Goal: Transaction & Acquisition: Purchase product/service

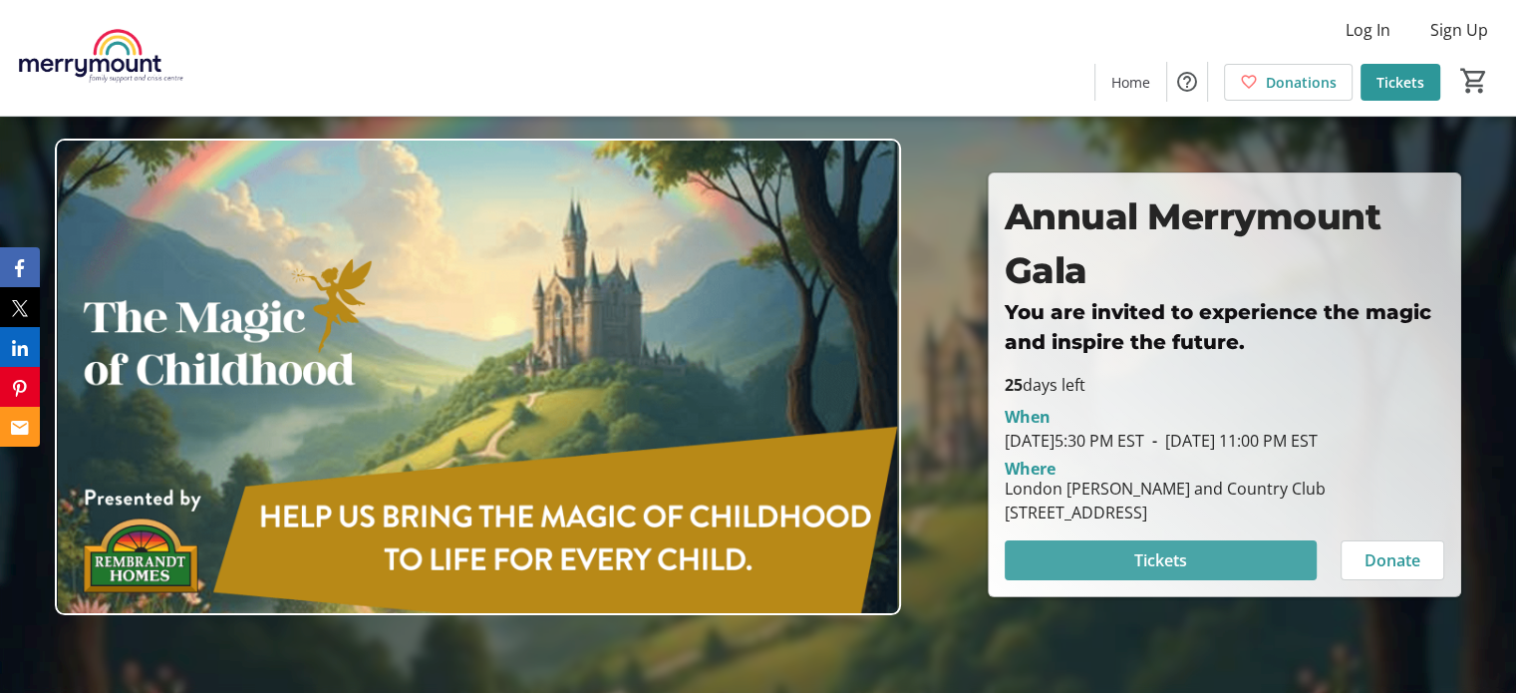
click at [1177, 561] on span "Tickets" at bounding box center [1160, 560] width 53 height 24
click at [1071, 581] on span at bounding box center [1161, 560] width 312 height 48
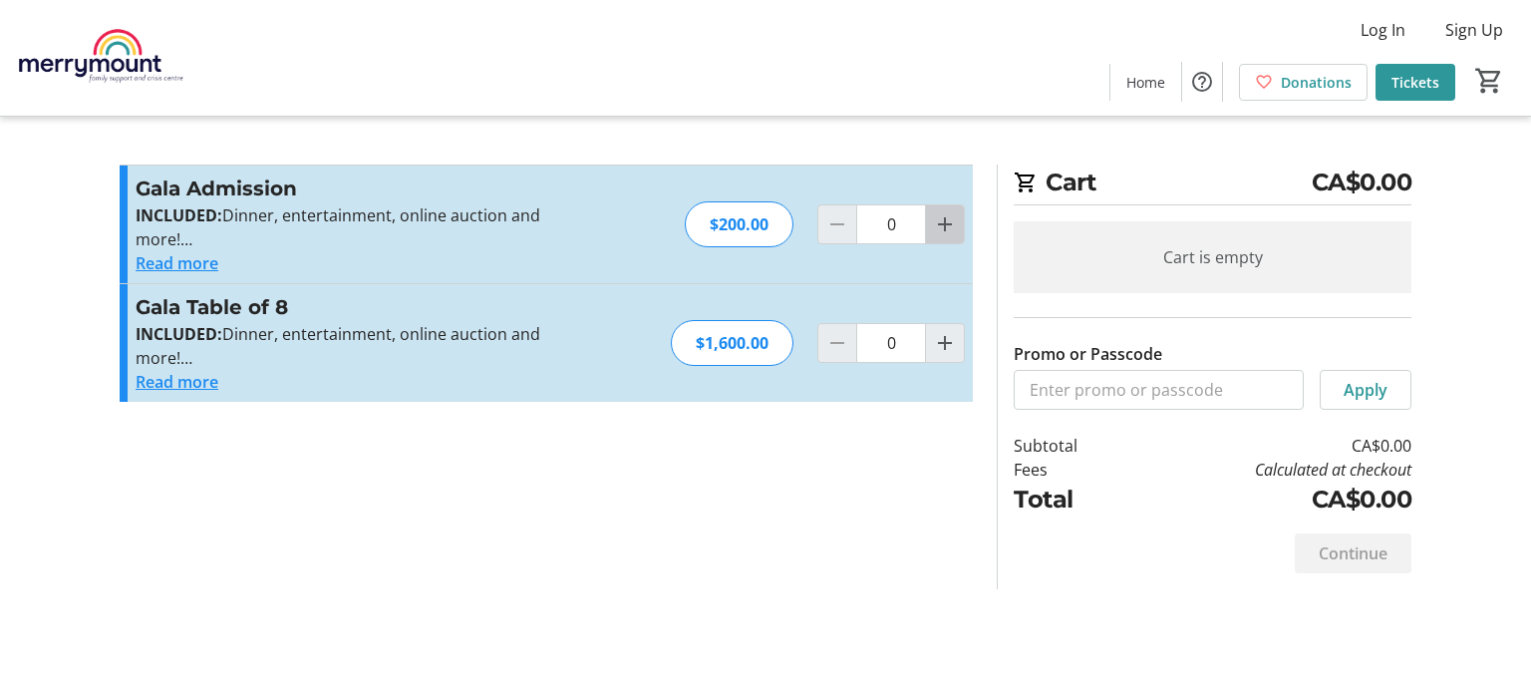
click at [941, 233] on mat-icon "Increment by one" at bounding box center [945, 224] width 24 height 24
type input "1"
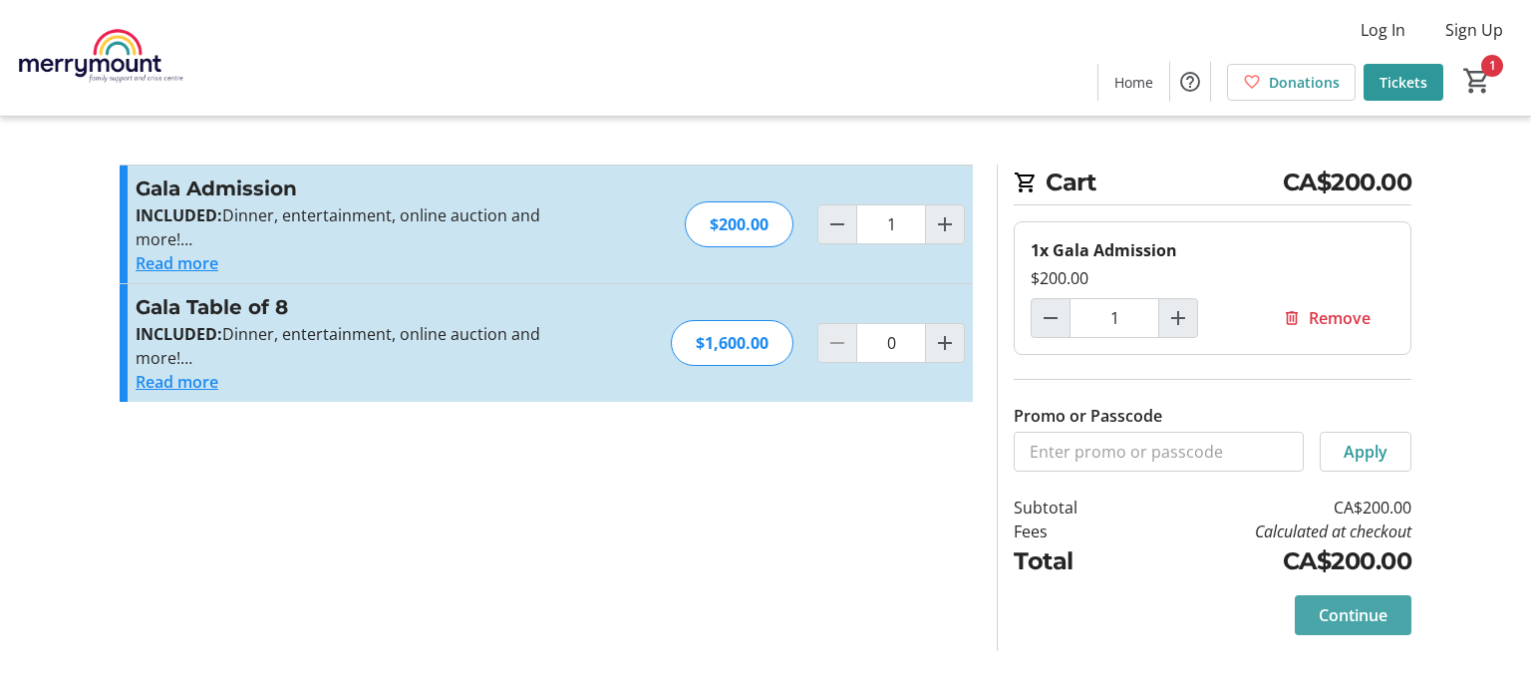
click at [1349, 612] on span "Continue" at bounding box center [1353, 615] width 69 height 24
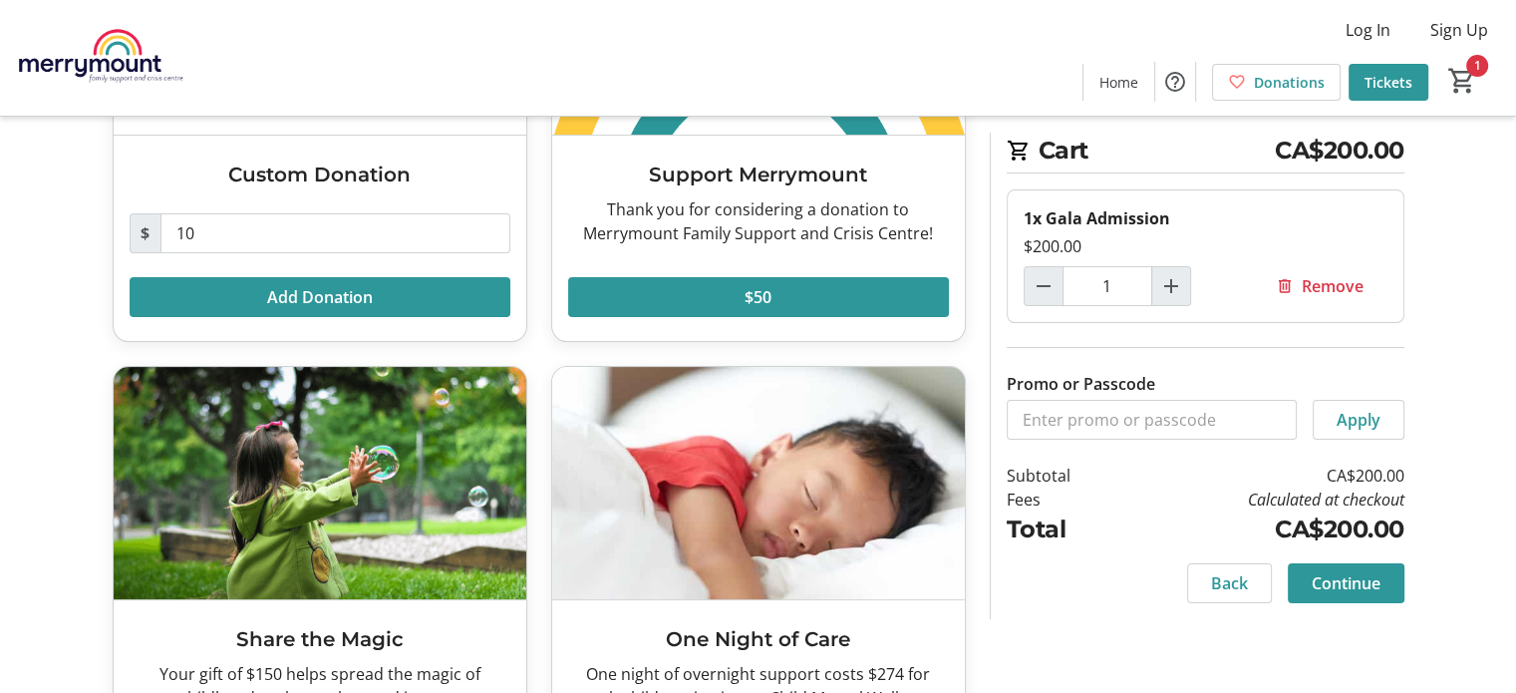
scroll to position [340, 0]
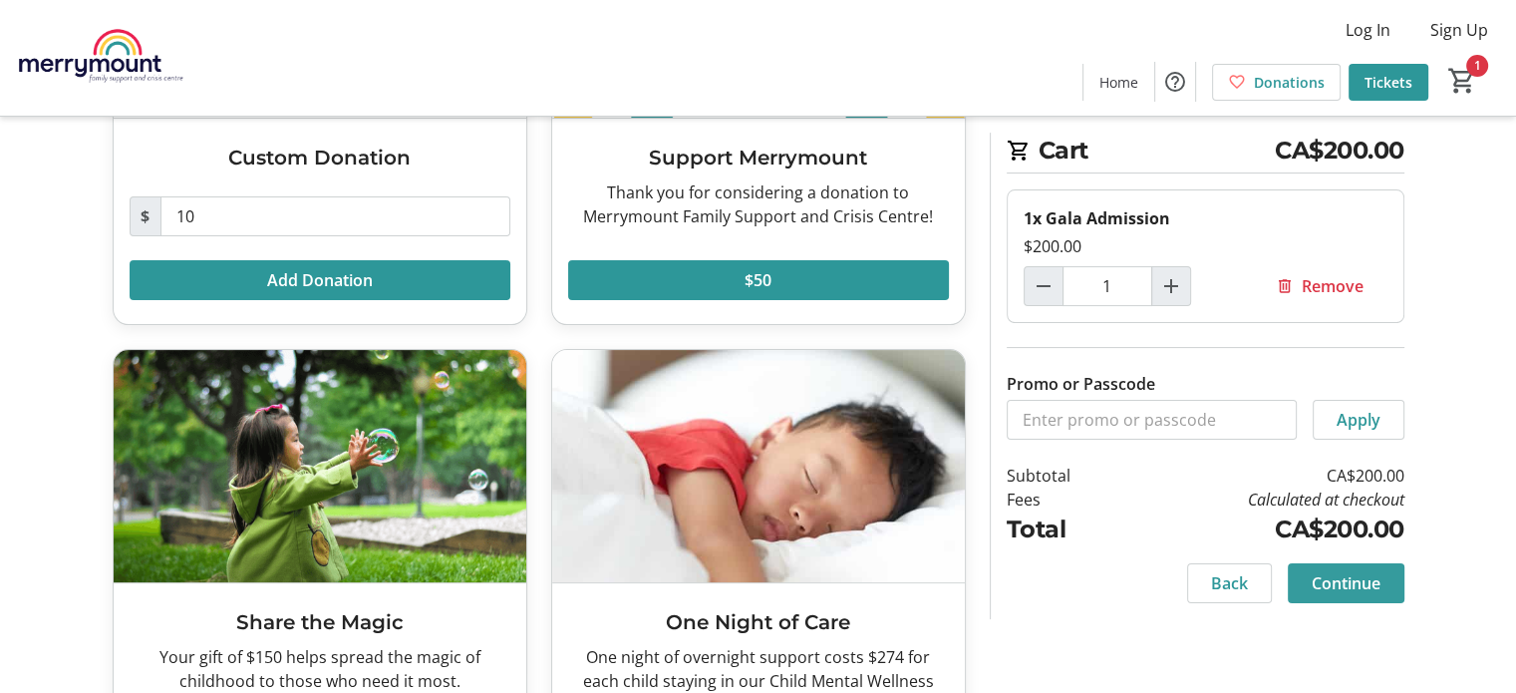
click at [1361, 577] on span "Continue" at bounding box center [1346, 583] width 69 height 24
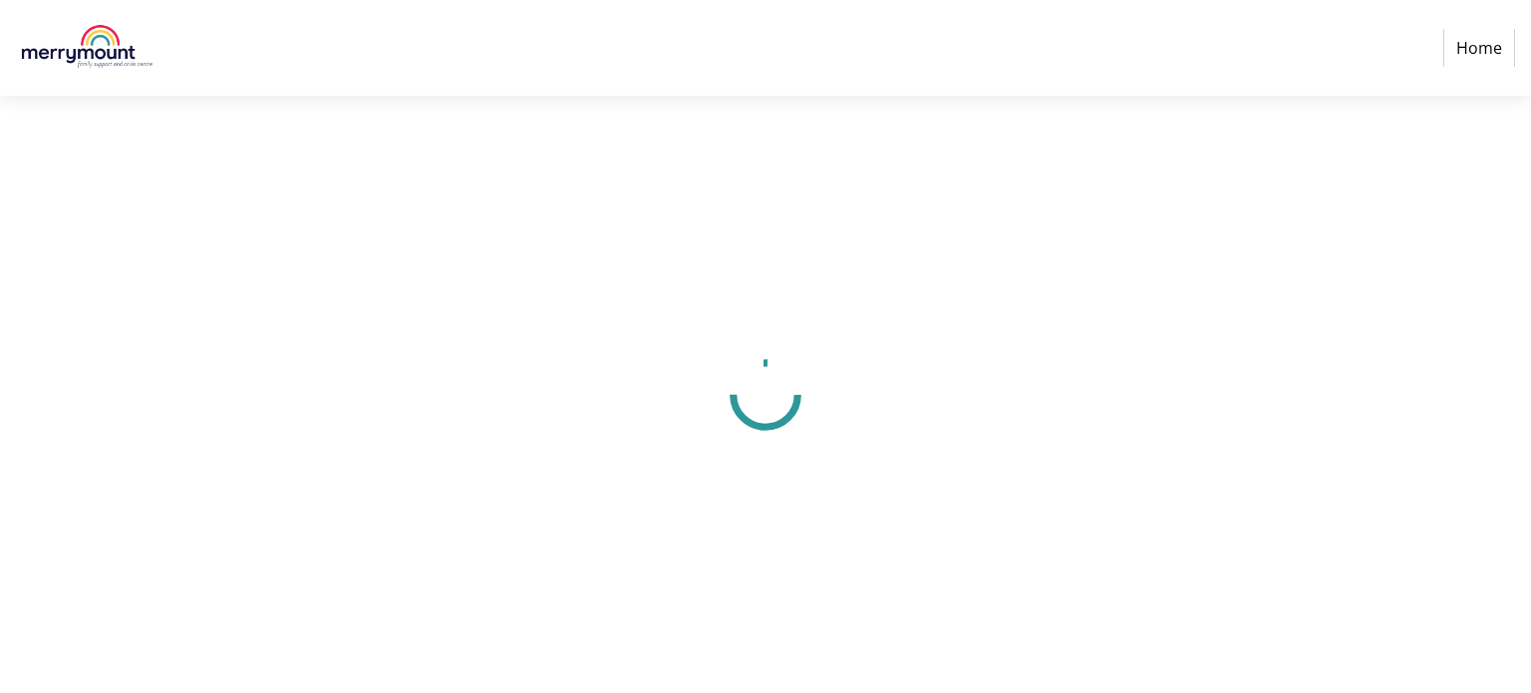
select select "CA"
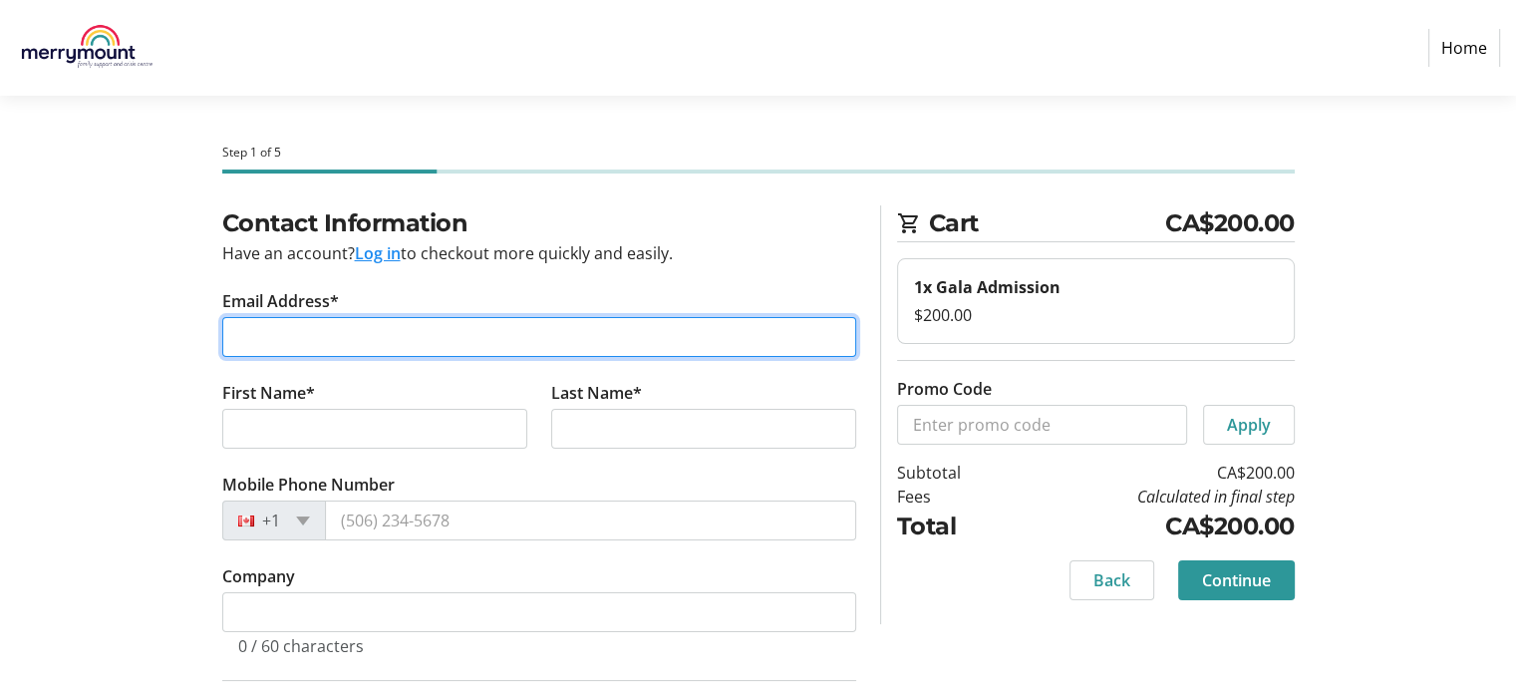
click at [253, 325] on input "Email Address*" at bounding box center [539, 337] width 634 height 40
type input "jpribil@london.ca"
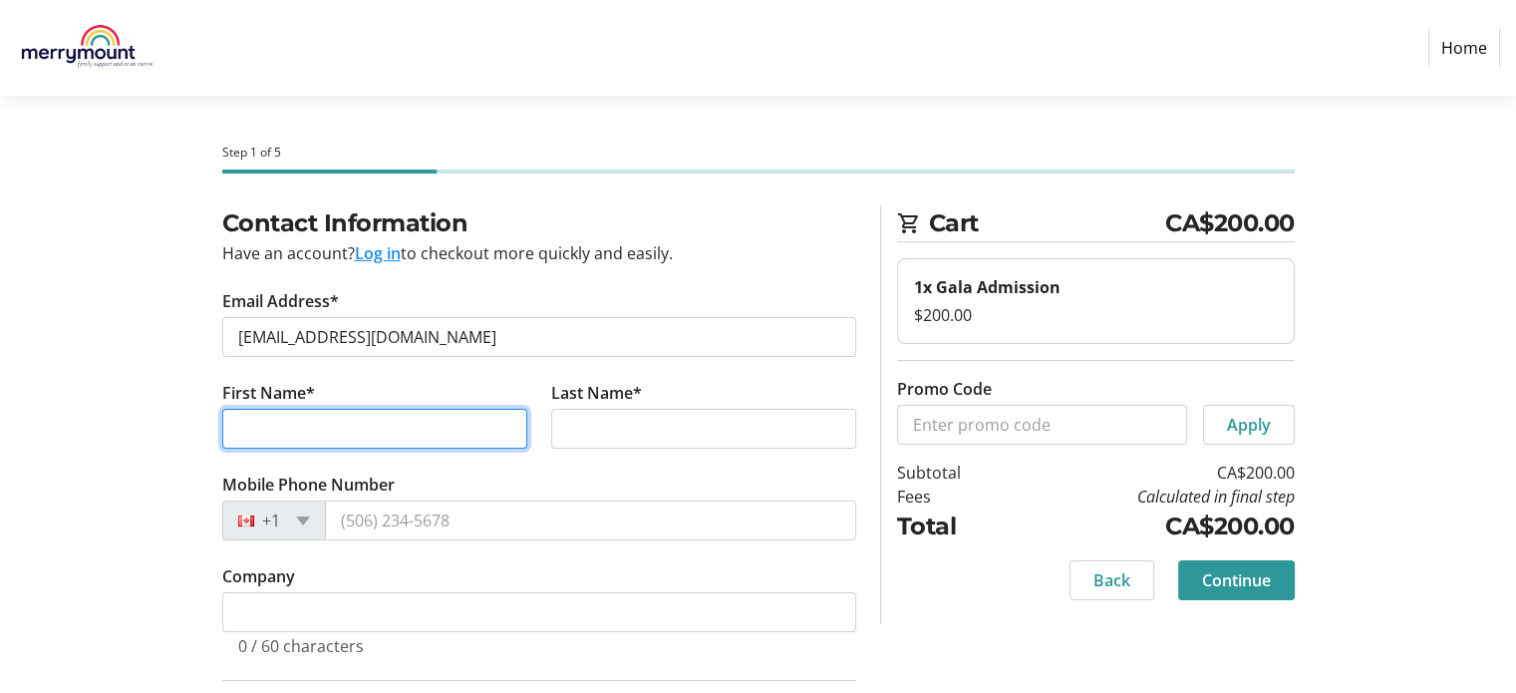
click at [335, 415] on input "First Name*" at bounding box center [374, 429] width 305 height 40
type input "Jerry"
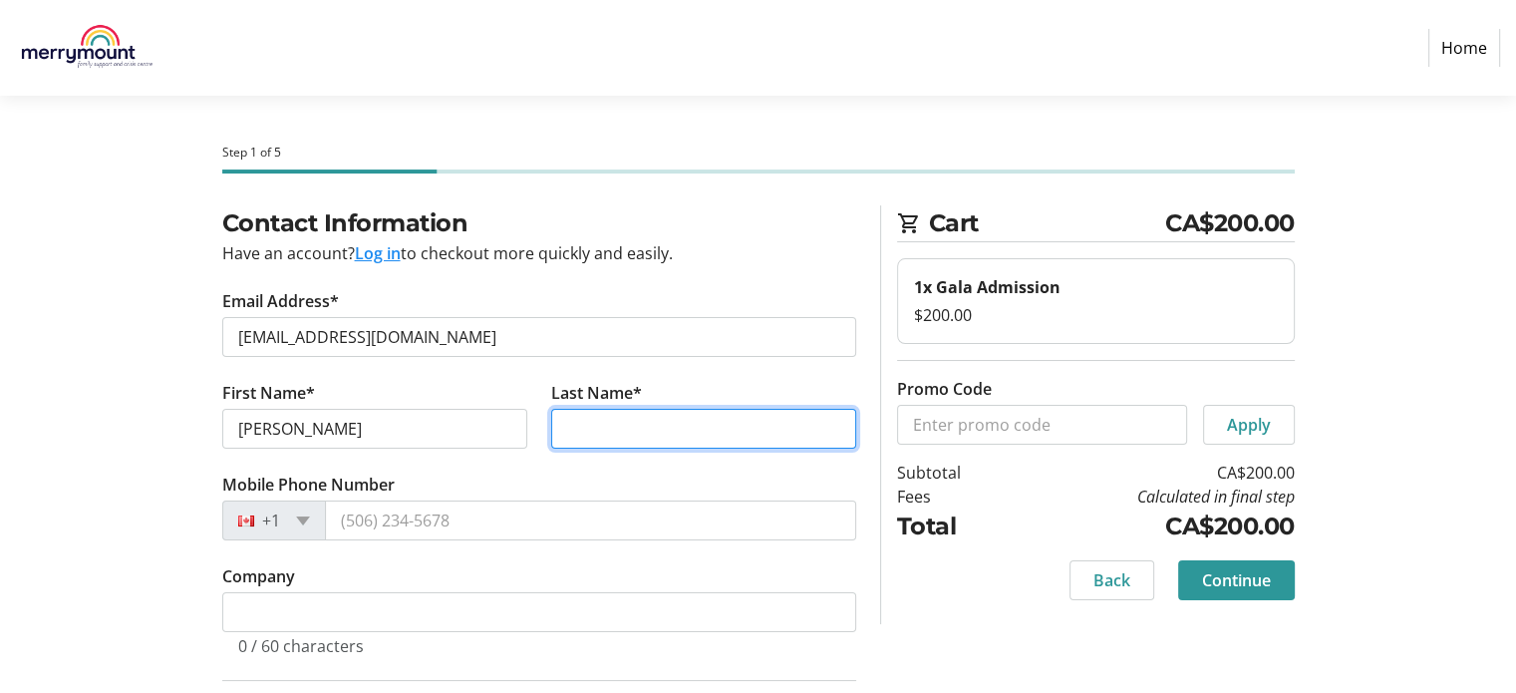
click at [595, 422] on input "Last Name*" at bounding box center [703, 429] width 305 height 40
type input "Pribil"
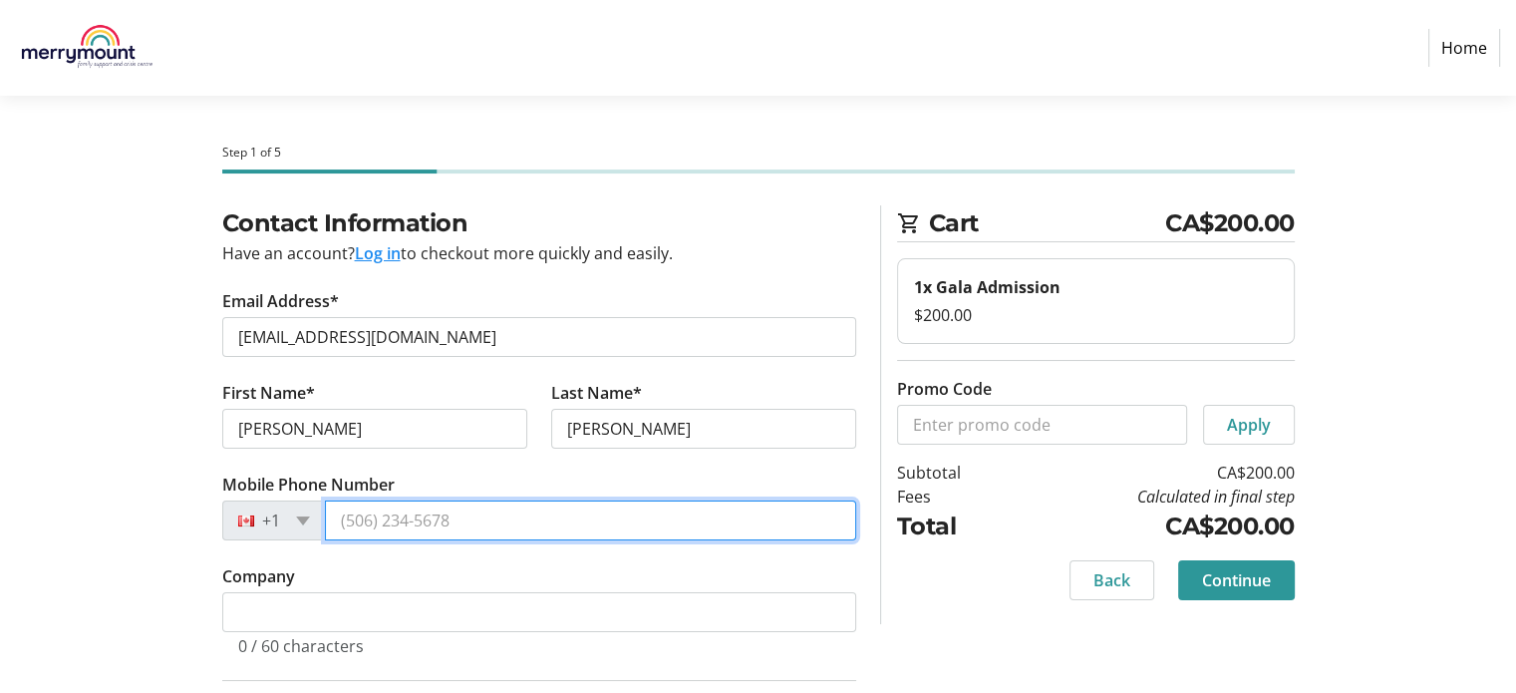
click at [457, 530] on input "Mobile Phone Number" at bounding box center [590, 520] width 531 height 40
type input "(226) 559-3604"
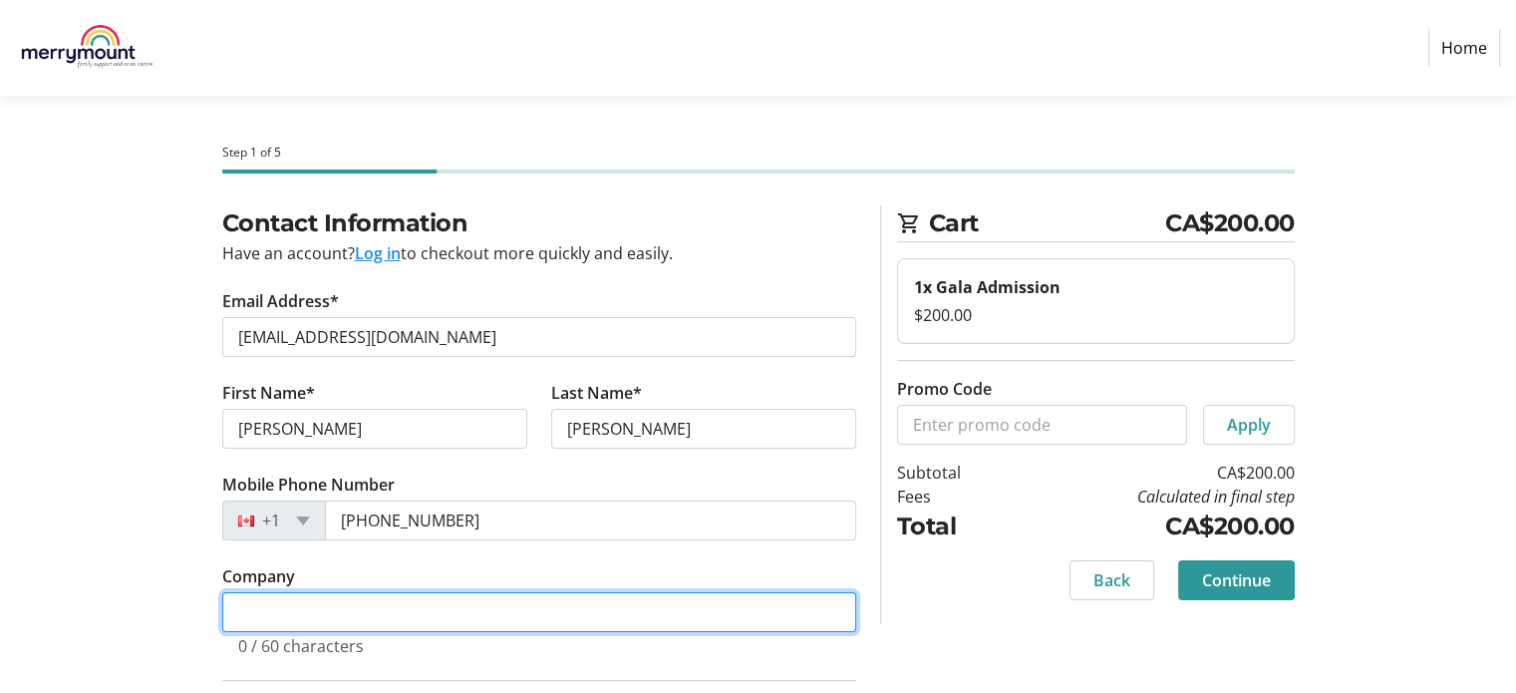
click at [414, 608] on input "Company" at bounding box center [539, 612] width 634 height 40
type input "City of London"
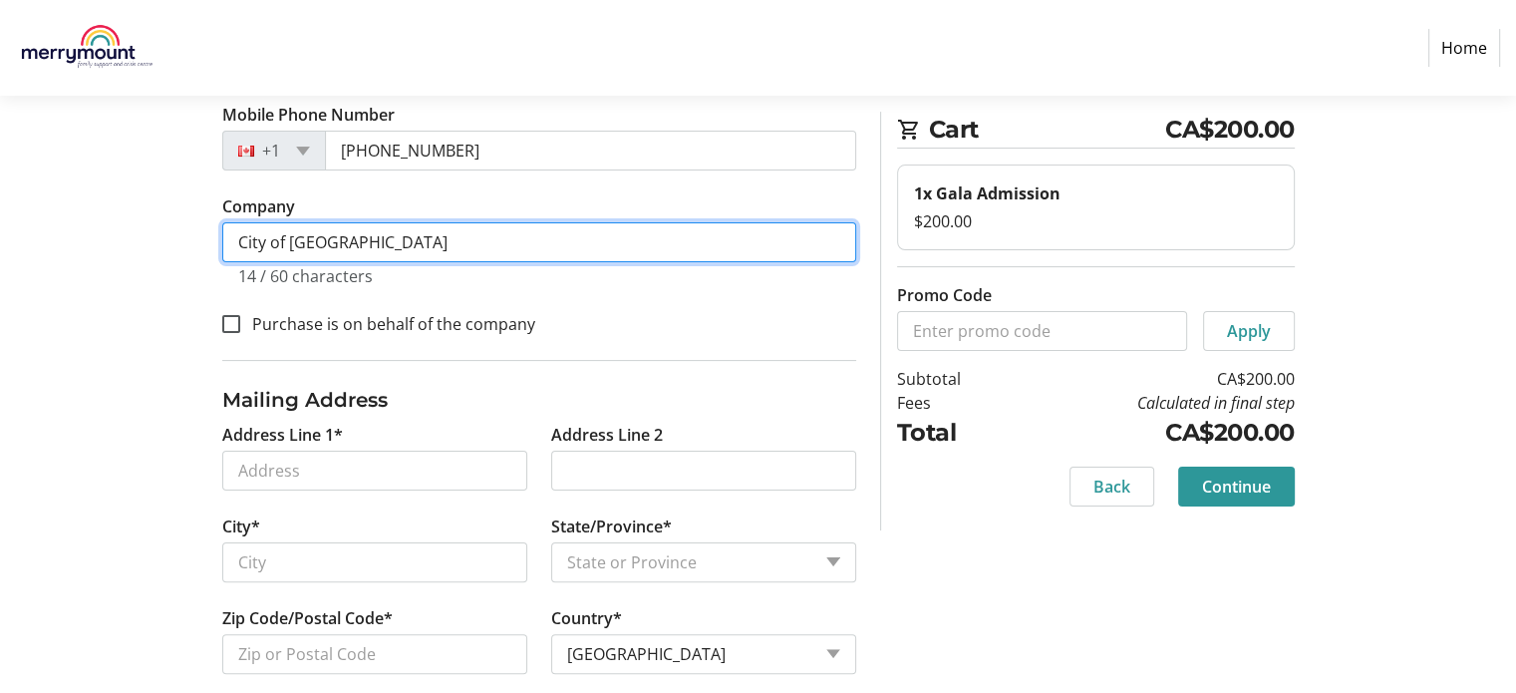
scroll to position [383, 0]
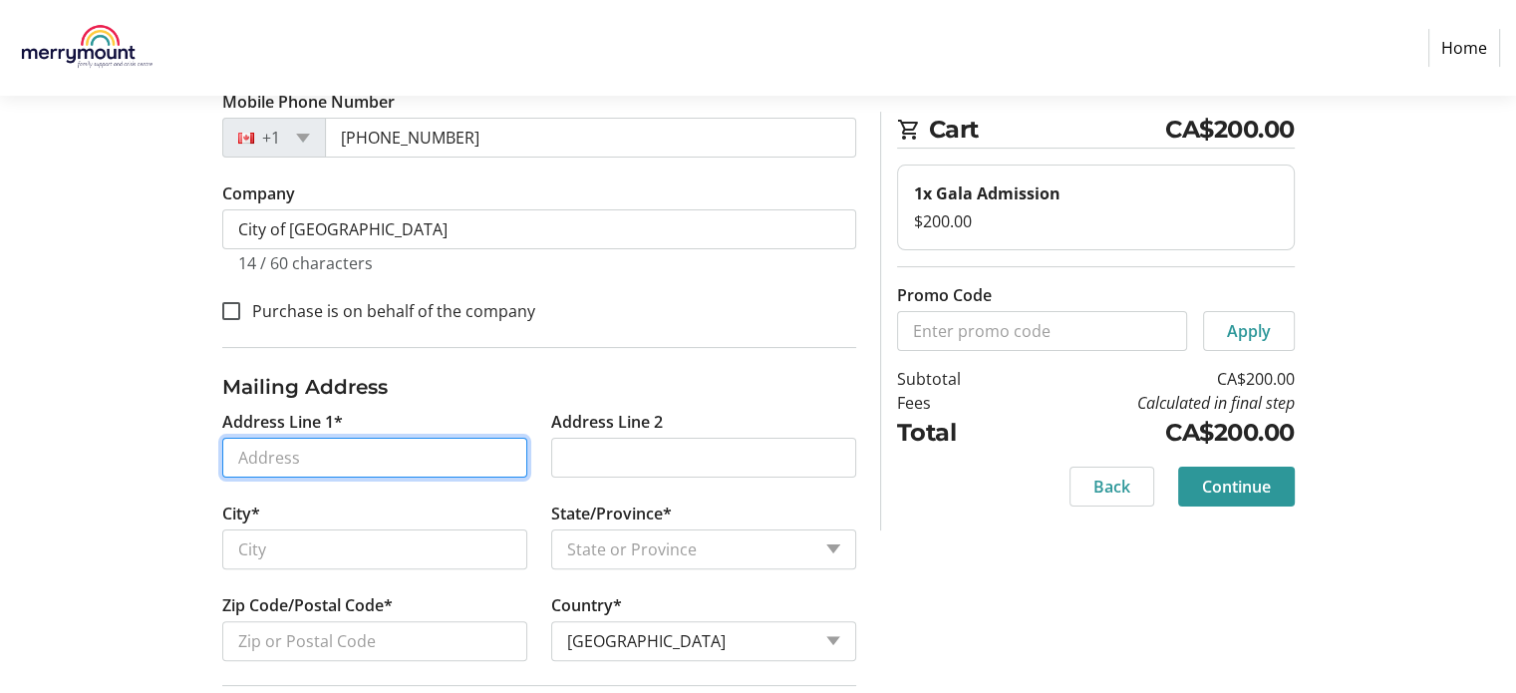
click at [366, 449] on input "Address Line 1*" at bounding box center [374, 458] width 305 height 40
type input "122 Carling Street"
type input "London"
select select "ON"
type input "N6A 1H6"
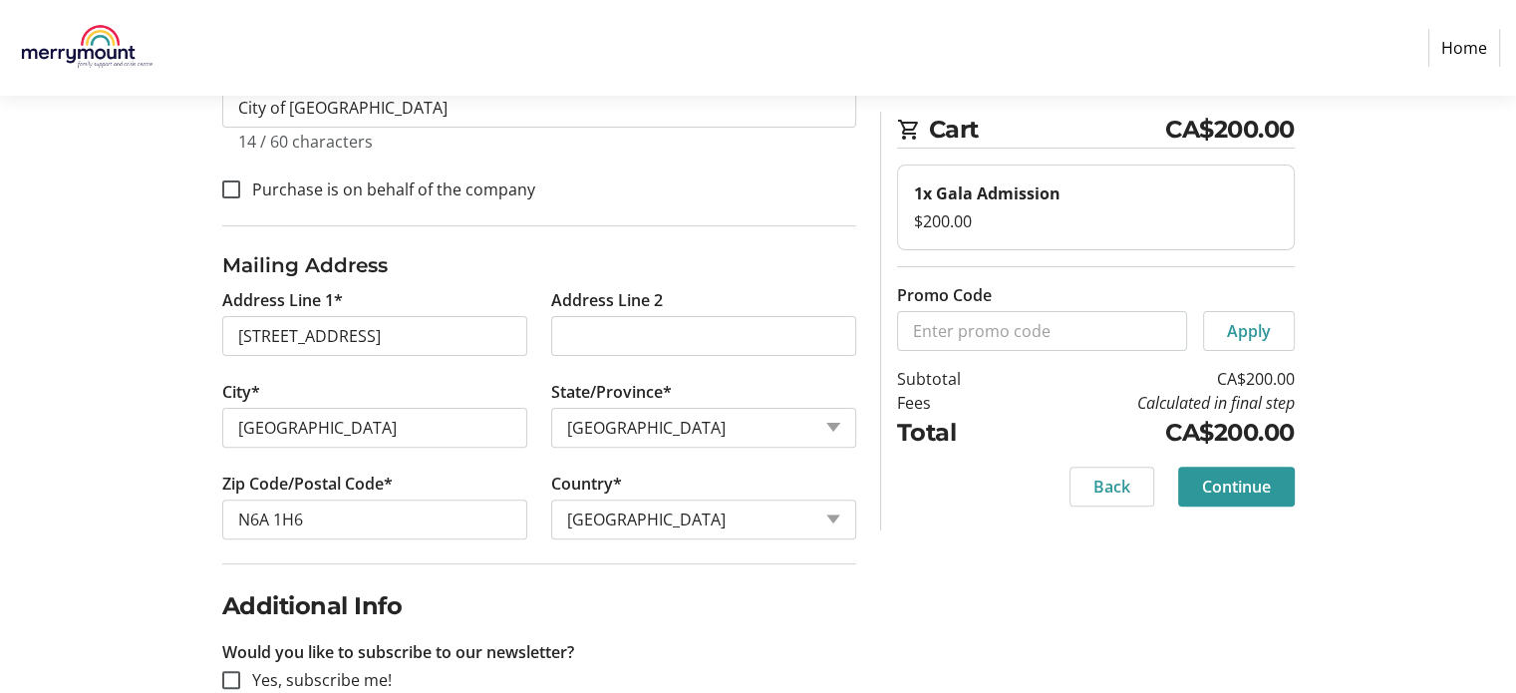
scroll to position [547, 0]
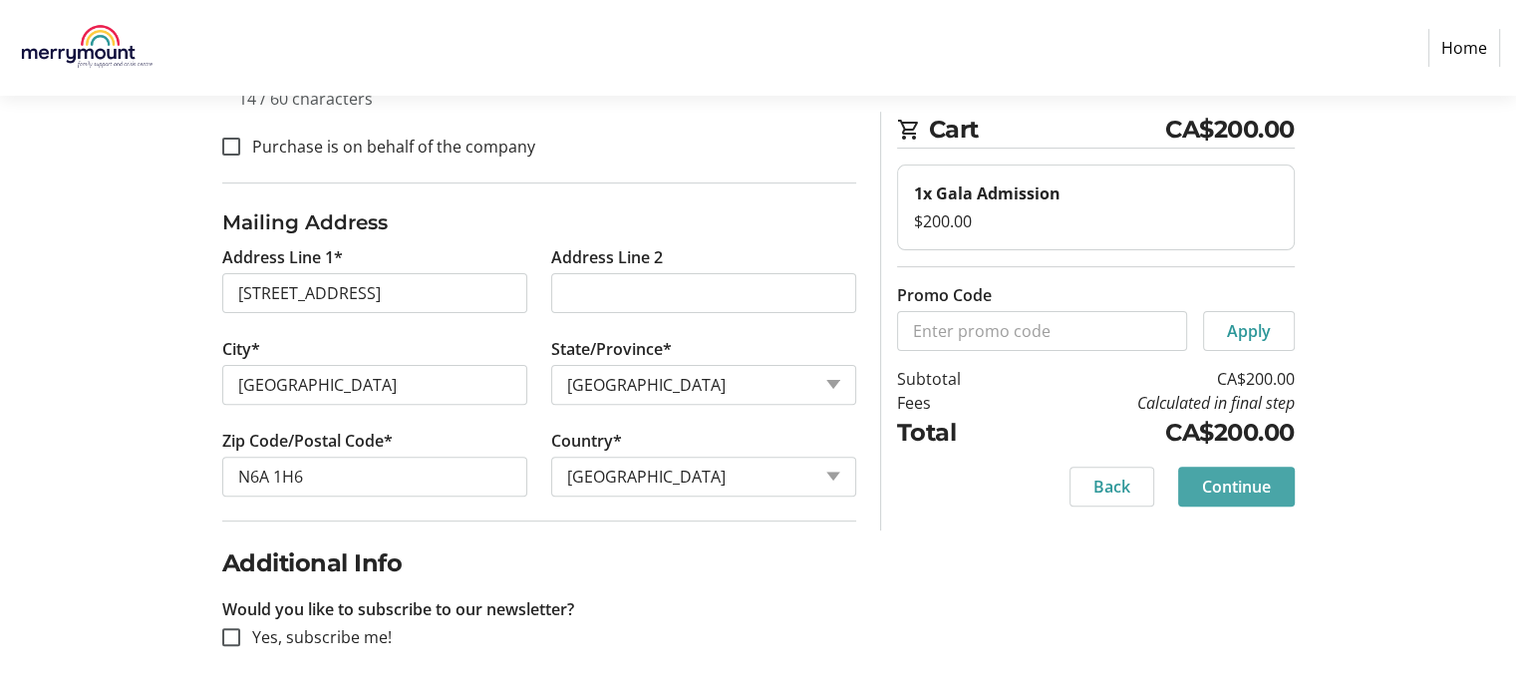
click at [1268, 488] on span "Continue" at bounding box center [1236, 486] width 69 height 24
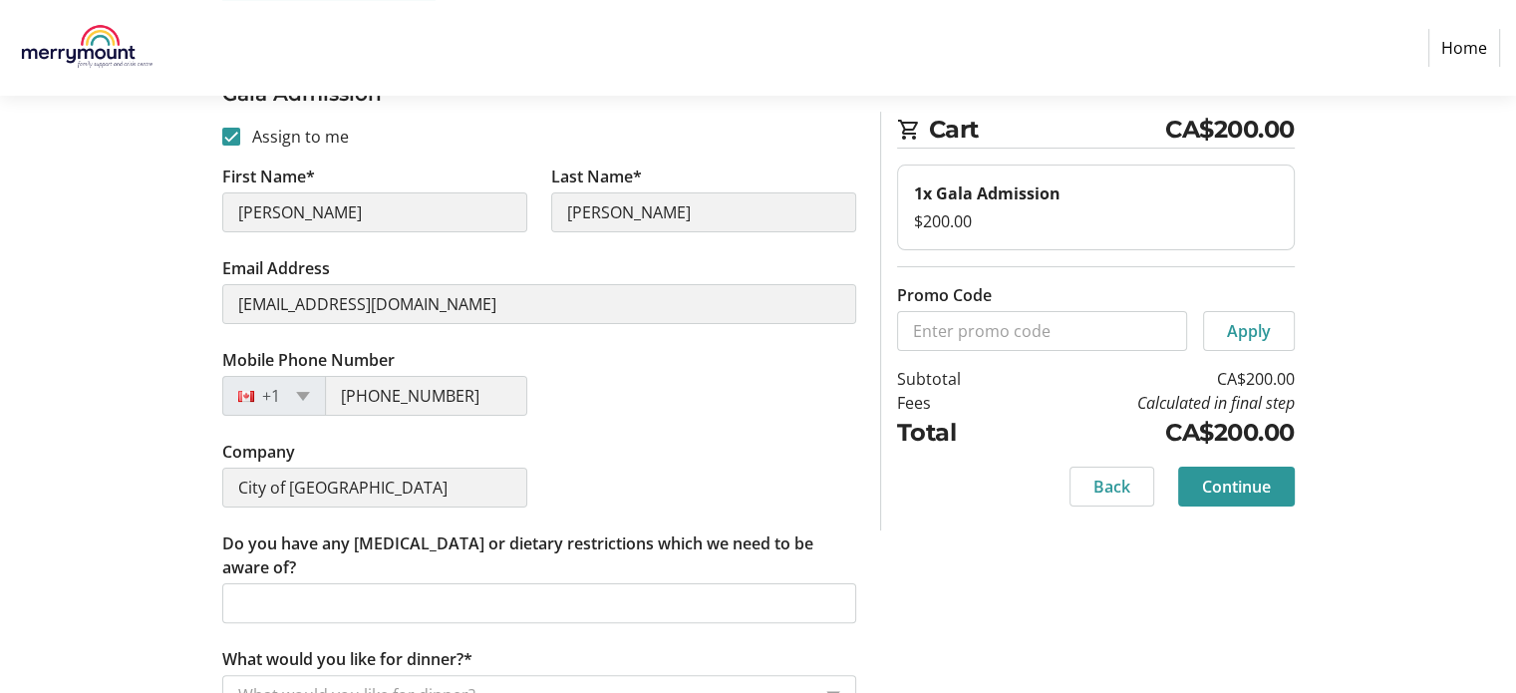
scroll to position [375, 0]
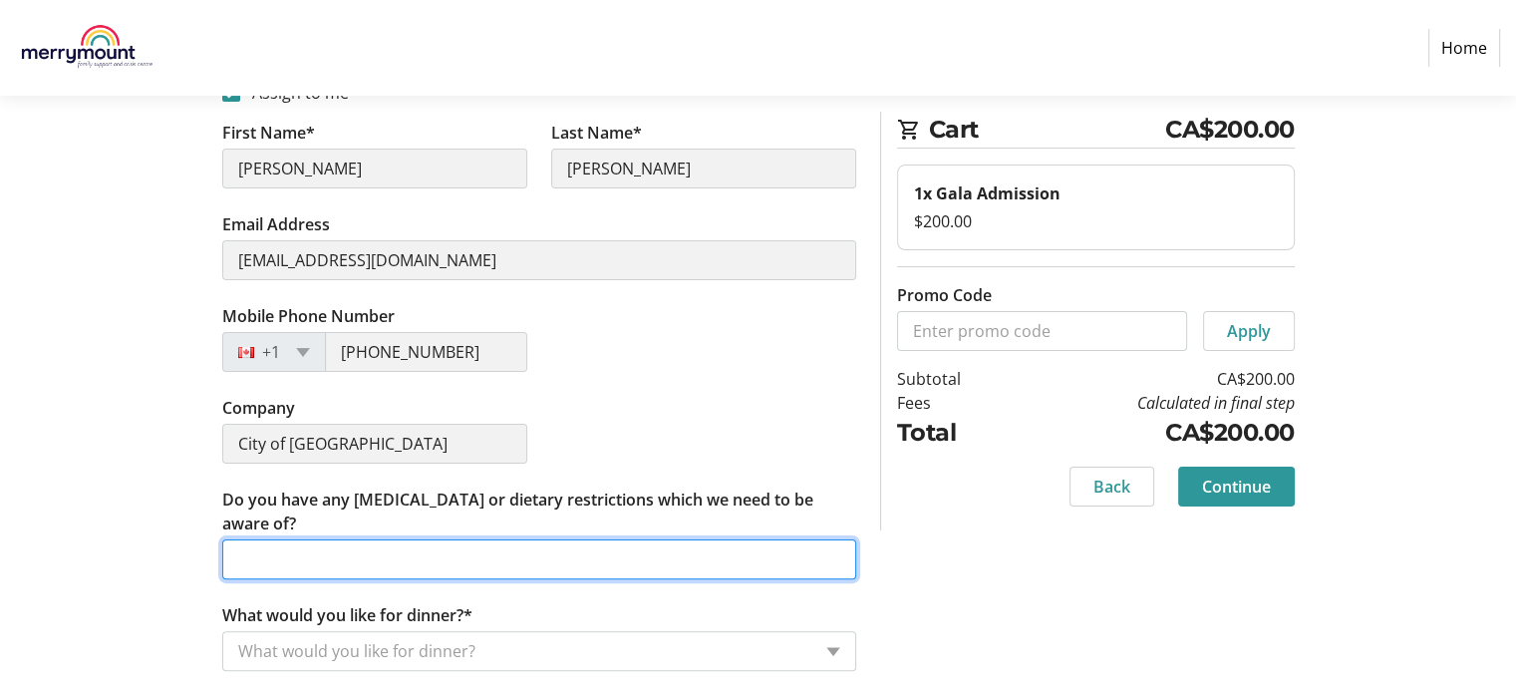
click at [412, 573] on input "Do you have any food allergies or dietary restrictions which we need to be awar…" at bounding box center [539, 559] width 634 height 40
type input "No"
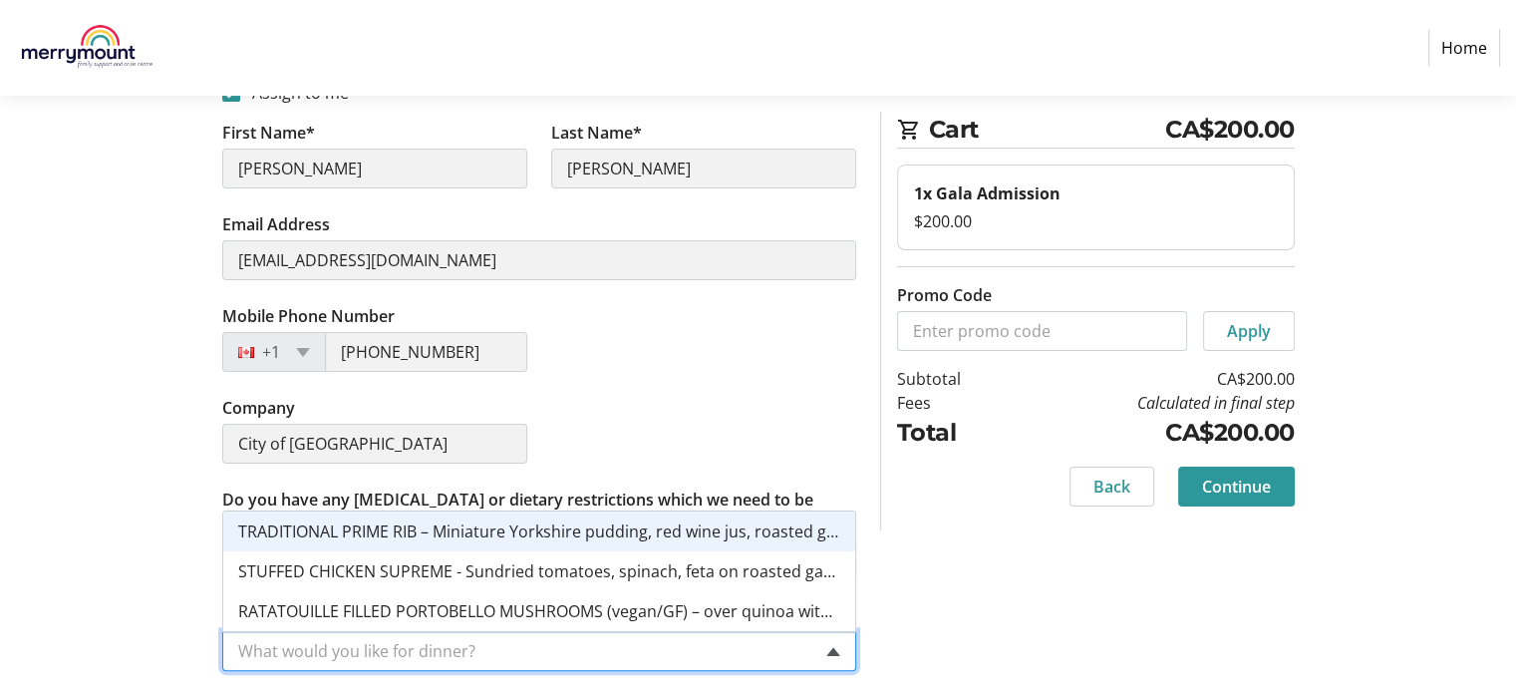
click at [835, 650] on span at bounding box center [833, 651] width 14 height 9
click at [591, 528] on span "TRADITIONAL PRIME RIB – Miniature Yorkshire pudding, red wine jus, roasted garl…" at bounding box center [760, 531] width 1044 height 22
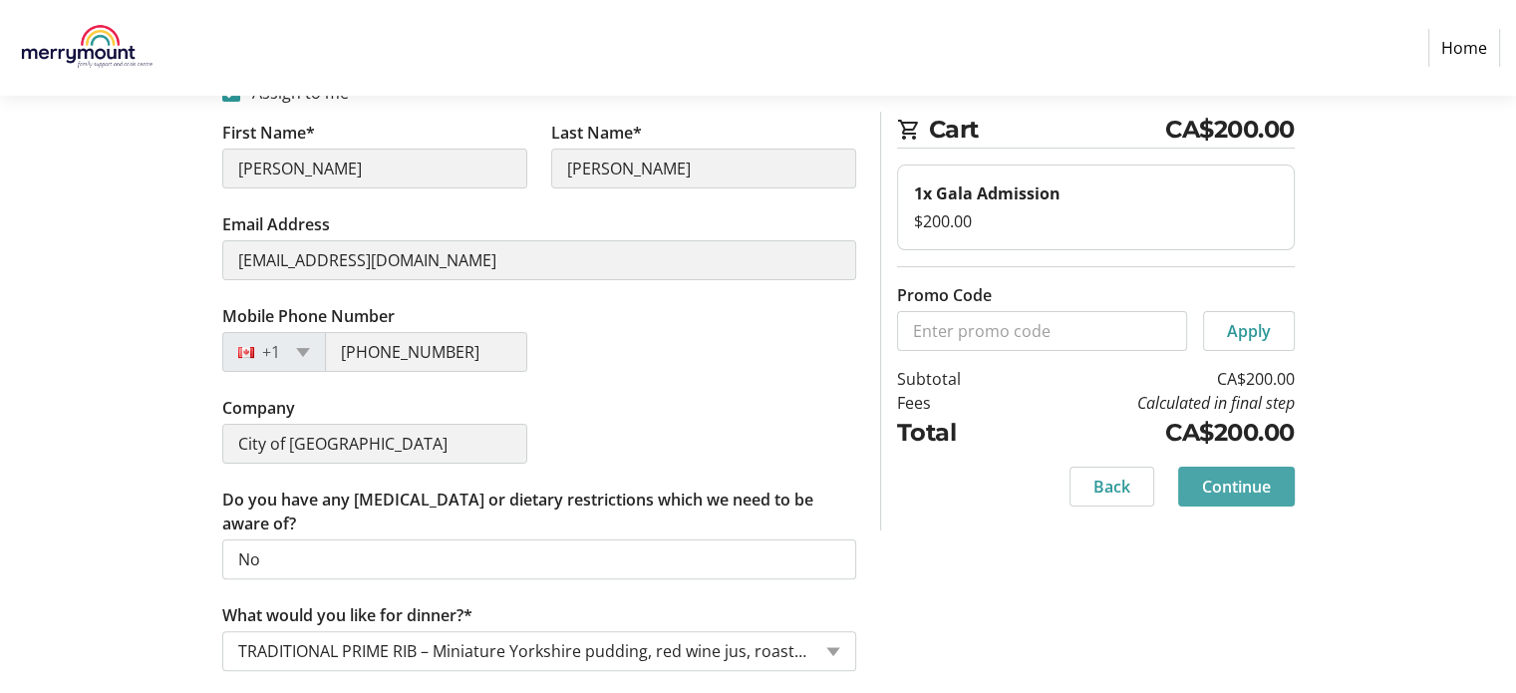
click at [1272, 485] on span at bounding box center [1236, 486] width 117 height 48
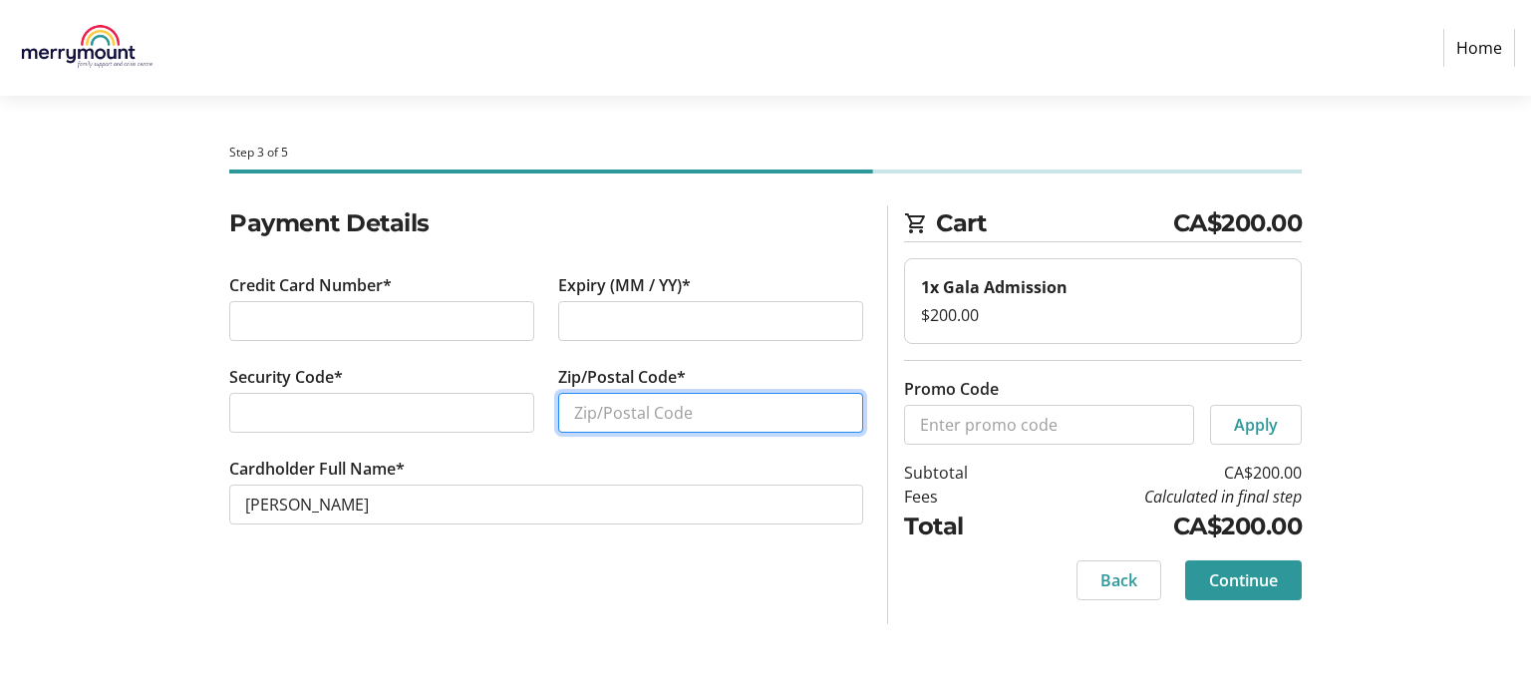
click at [587, 415] on input "Zip/Postal Code*" at bounding box center [710, 413] width 305 height 40
type input "N6A1H6"
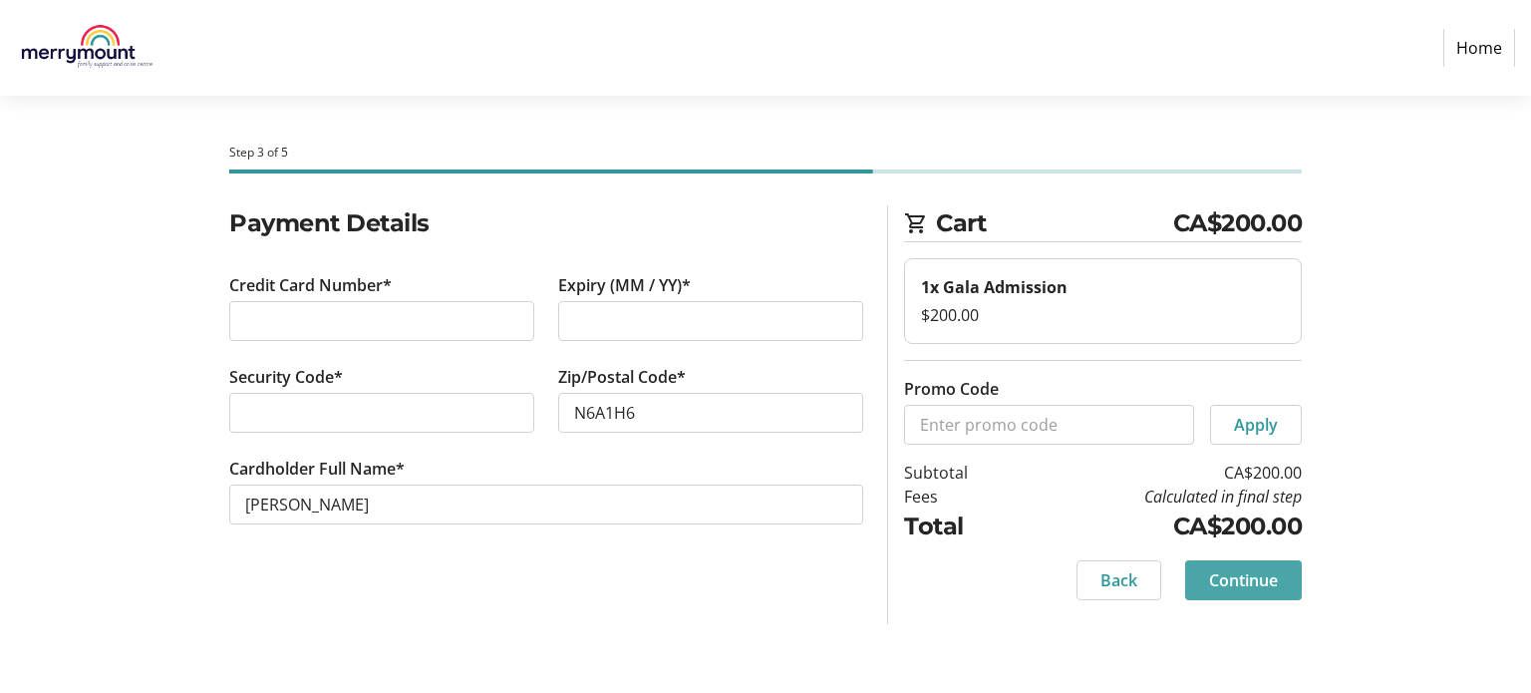
click at [1209, 568] on span "Continue" at bounding box center [1243, 580] width 69 height 24
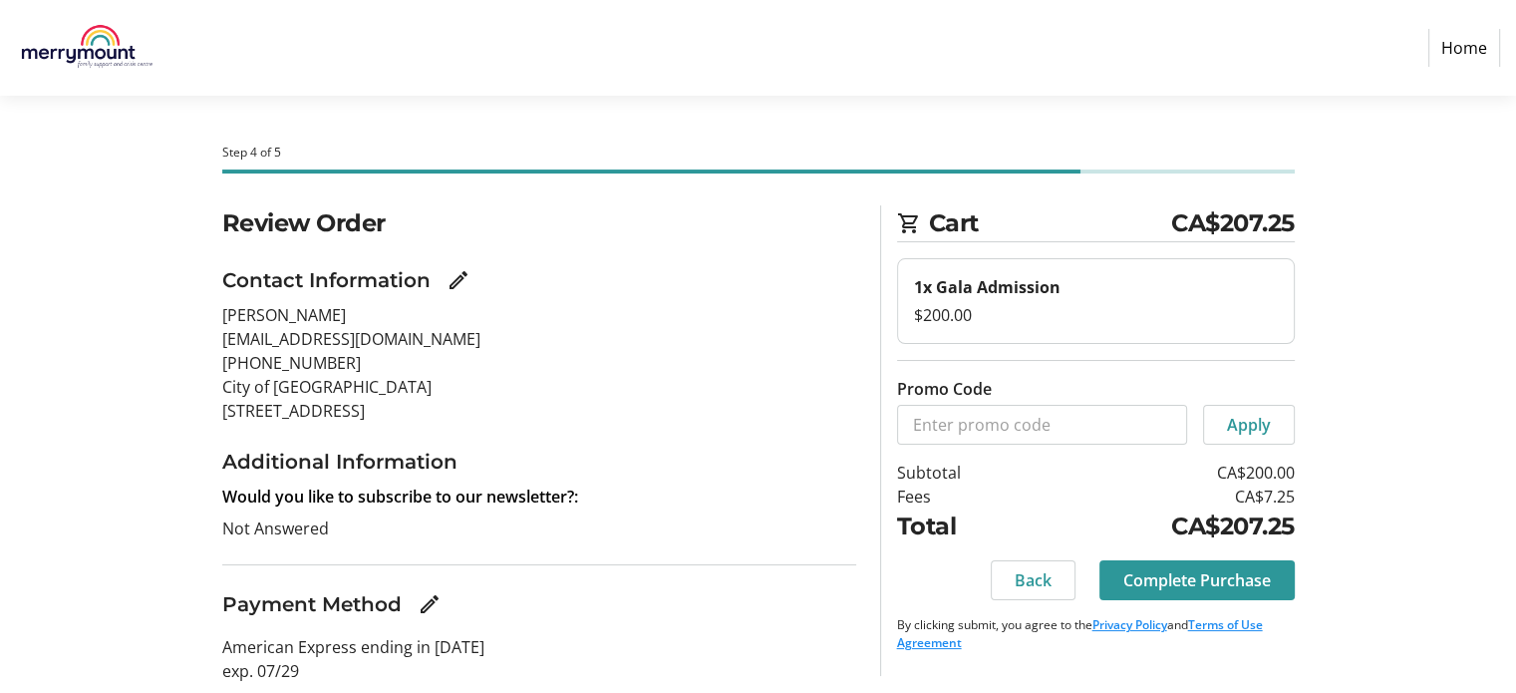
scroll to position [61, 0]
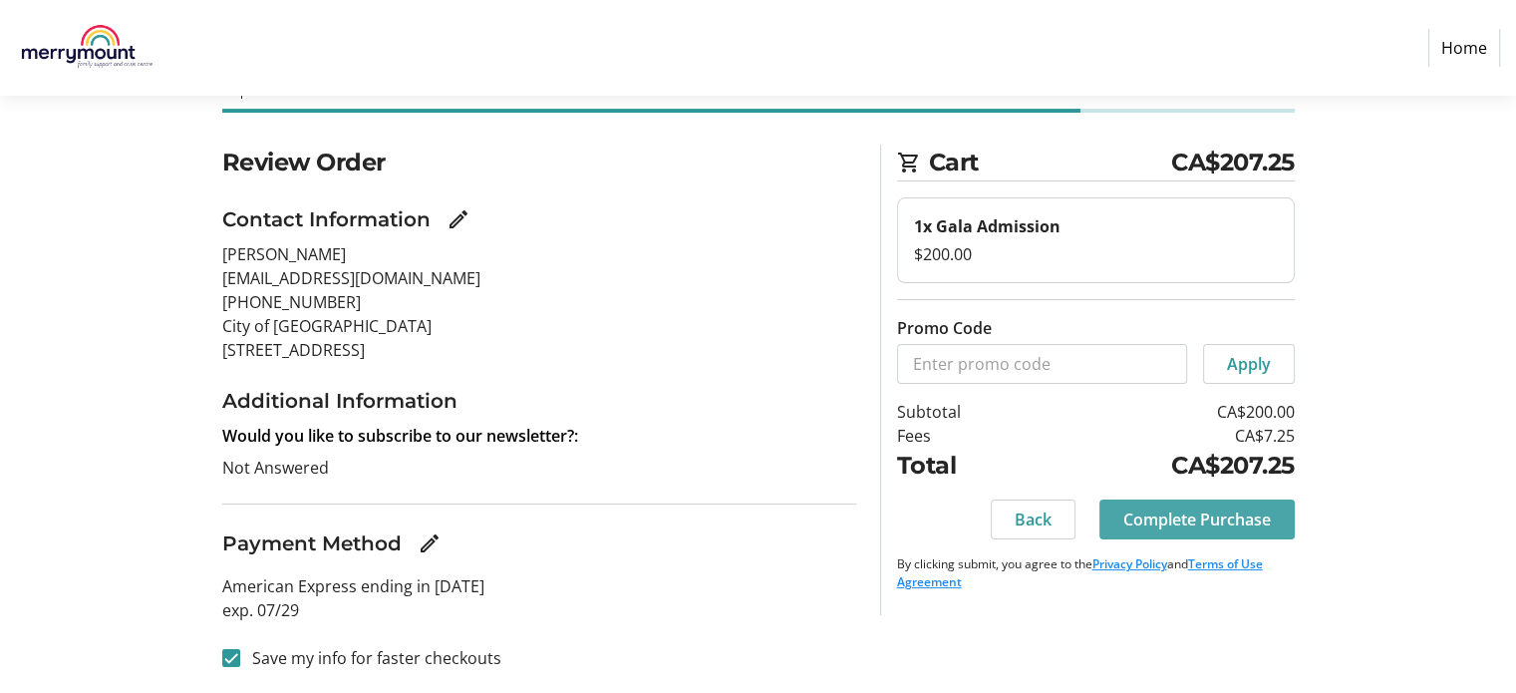
click at [1140, 513] on span "Complete Purchase" at bounding box center [1197, 519] width 148 height 24
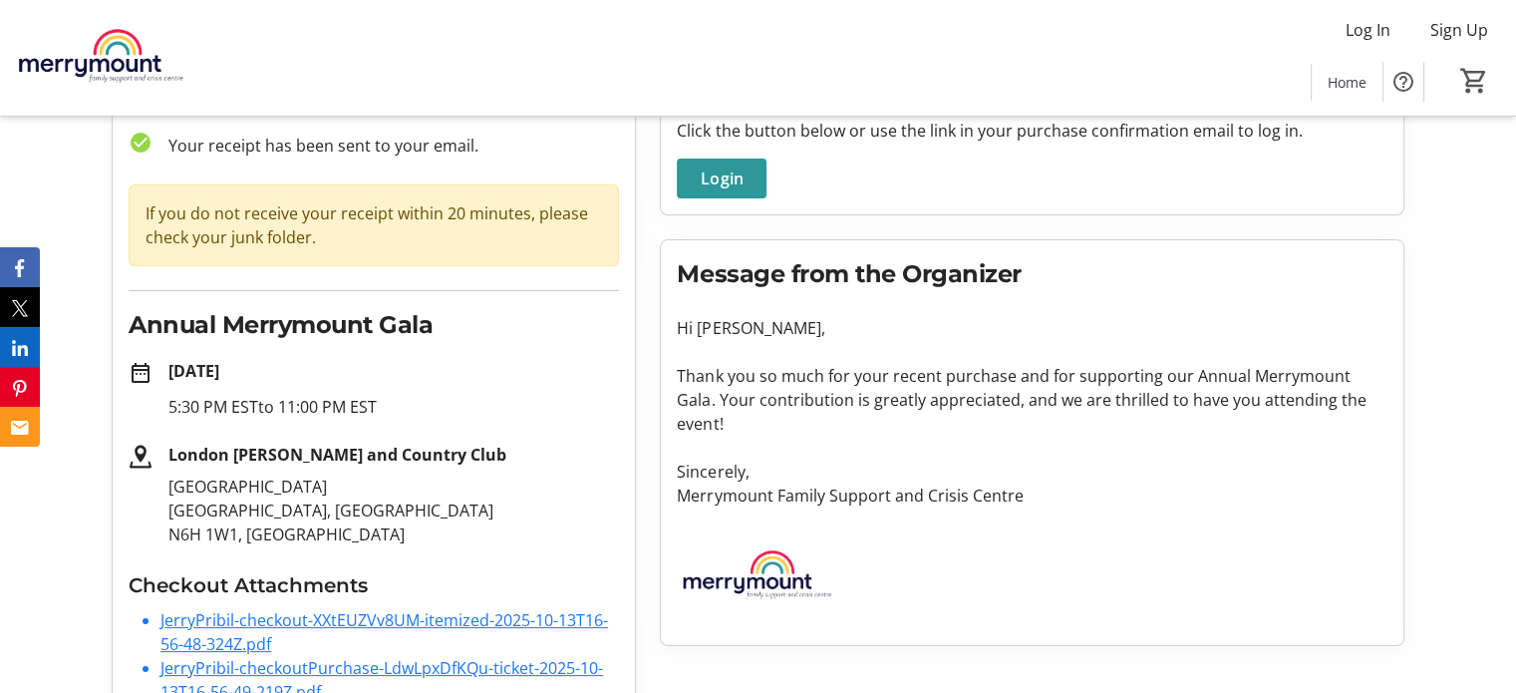
scroll to position [182, 0]
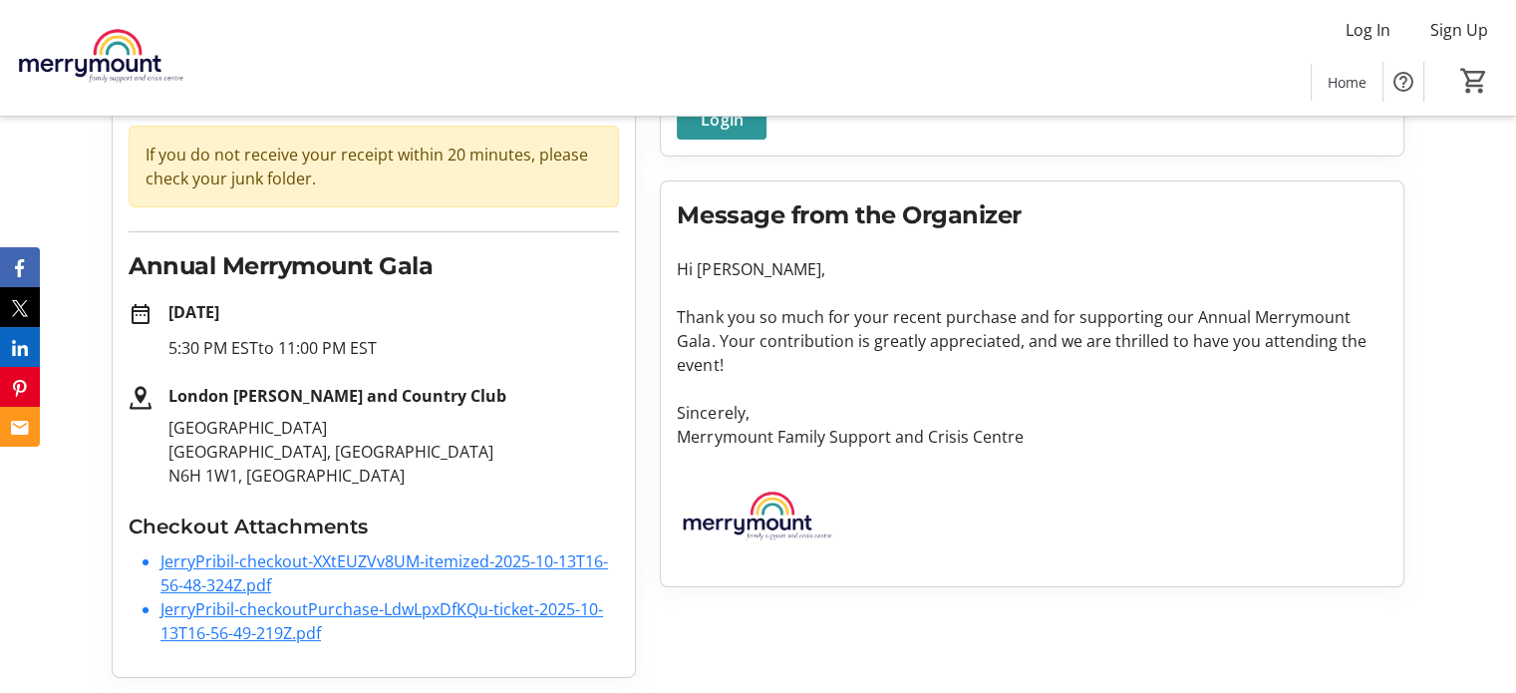
click at [348, 557] on link "JerryPribil-checkout-XXtEUZVv8UM-itemized-2025-10-13T16-56-48-324Z.pdf" at bounding box center [383, 573] width 447 height 46
click at [379, 606] on link "JerryPribil-checkoutPurchase-LdwLpxDfKQu-ticket-2025-10-13T16-56-49-219Z.pdf" at bounding box center [381, 621] width 443 height 46
